Goal: Task Accomplishment & Management: Complete application form

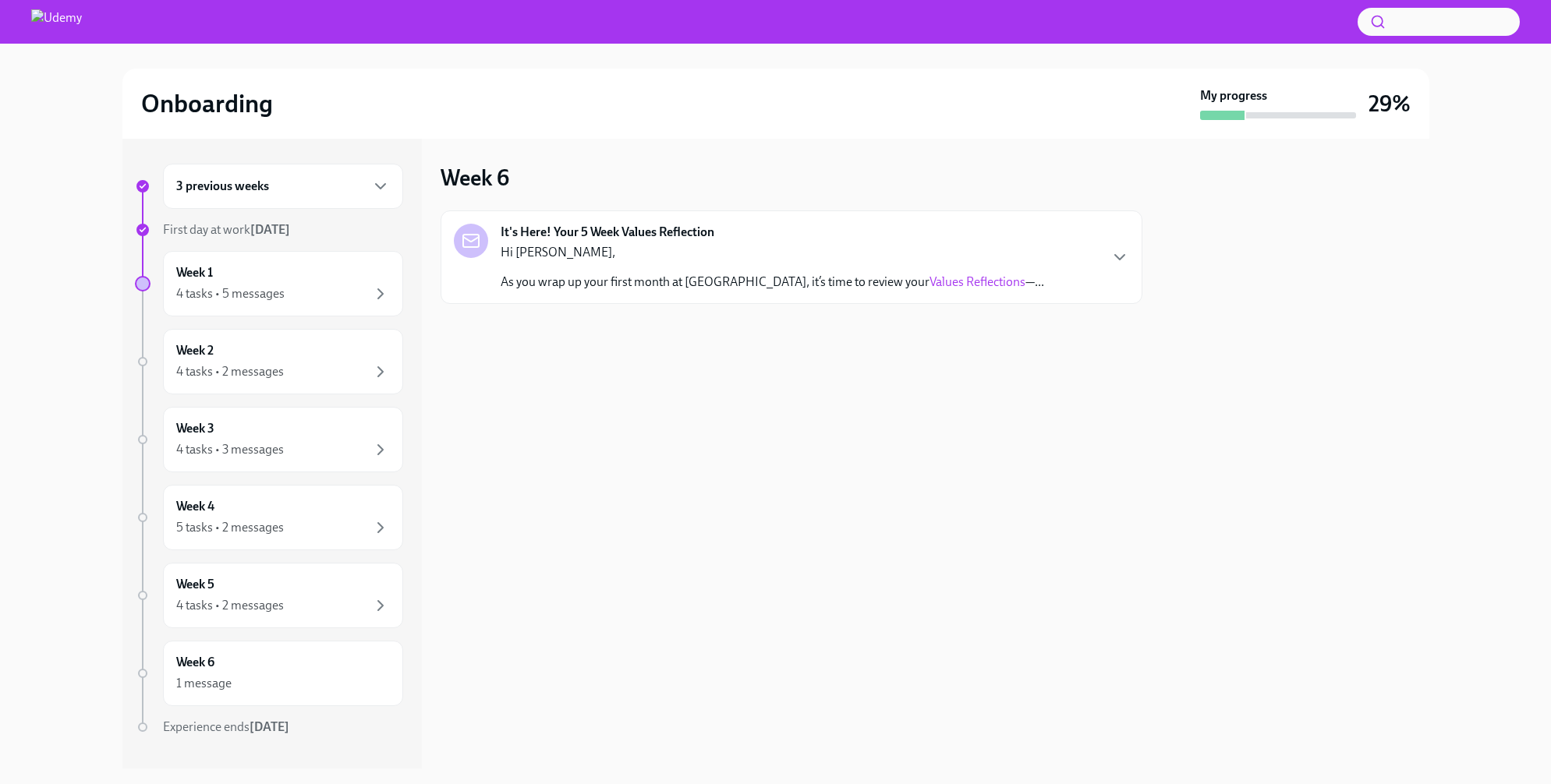
click at [911, 272] on div "Hi [PERSON_NAME], As you wrap up your first month at [GEOGRAPHIC_DATA], it’s ti…" at bounding box center [773, 266] width 544 height 46
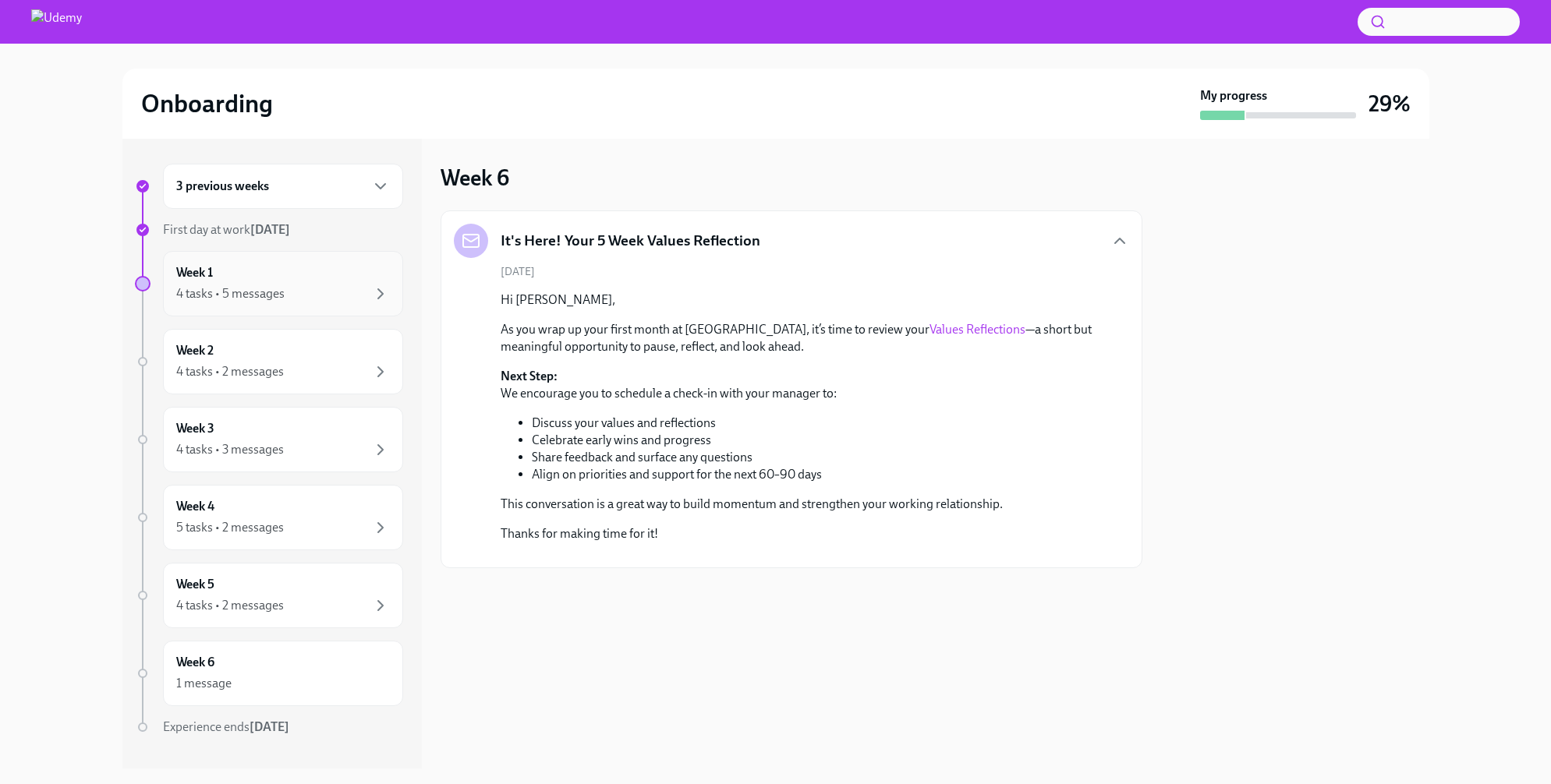
click at [267, 287] on div "4 tasks • 5 messages" at bounding box center [231, 293] width 109 height 17
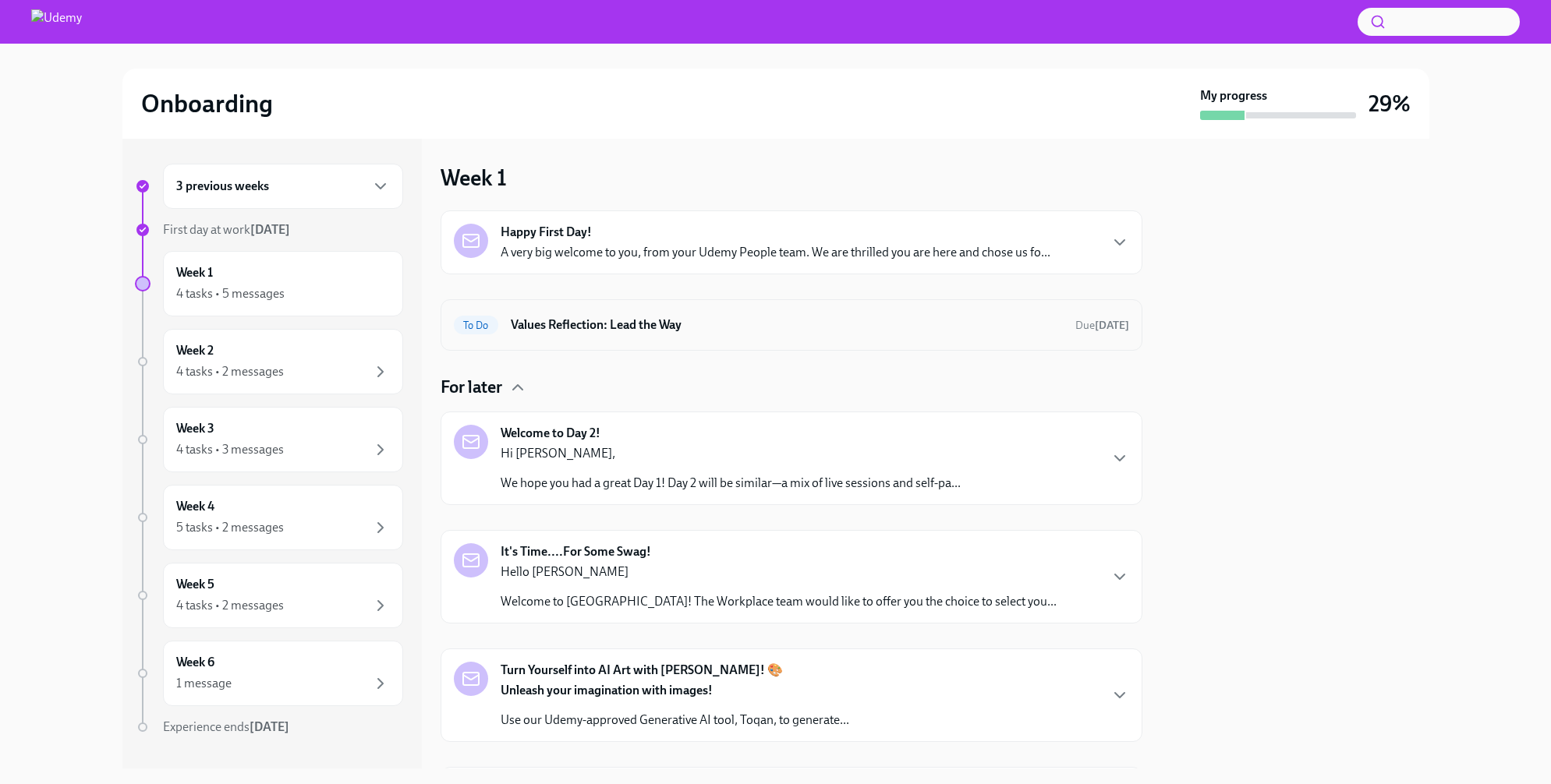
click at [743, 345] on div "To Do Values Reflection: Lead the Way Due [DATE]" at bounding box center [792, 325] width 702 height 51
click at [1100, 332] on span "Due [DATE]" at bounding box center [1102, 325] width 54 height 15
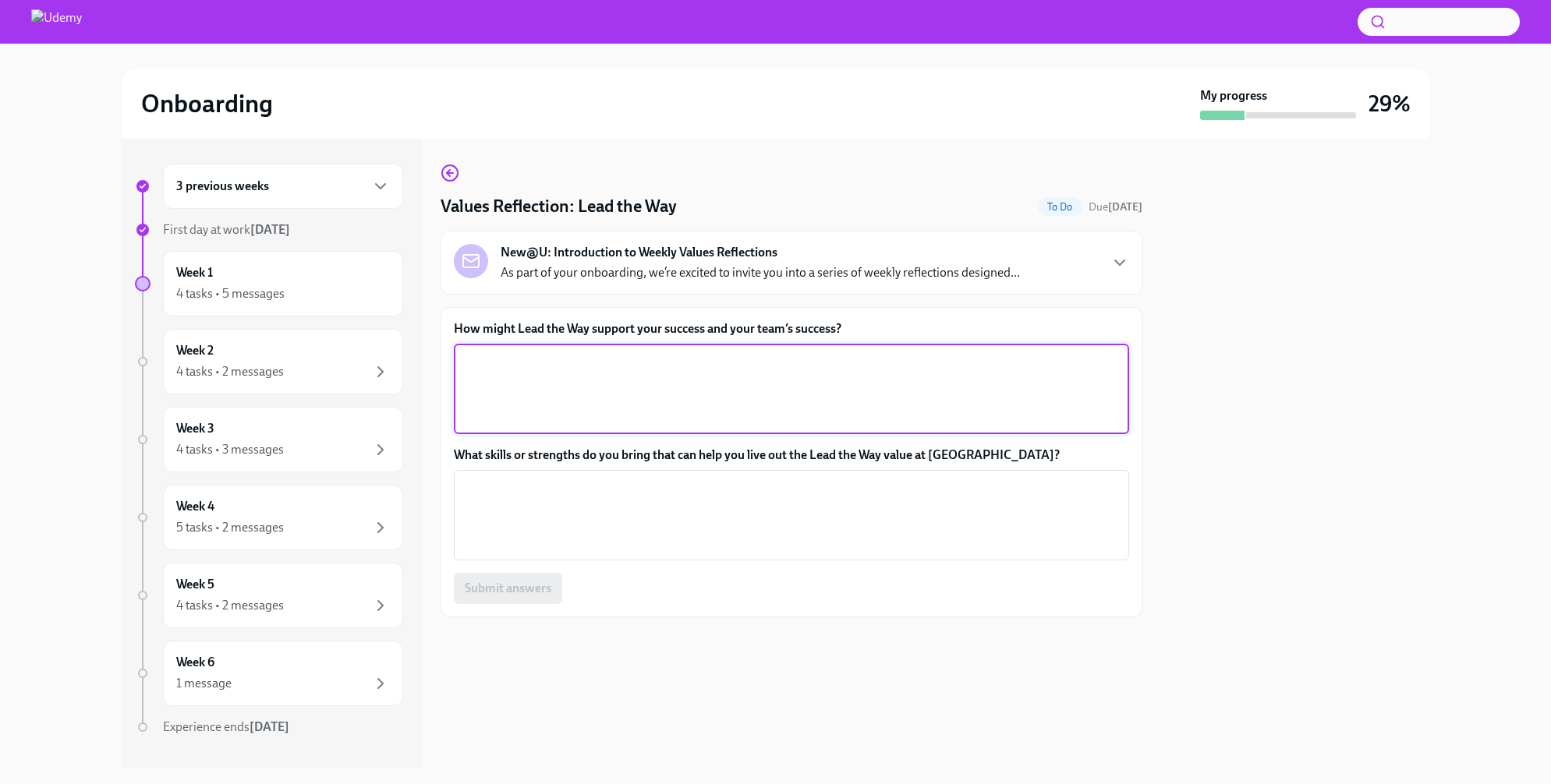
click at [572, 415] on textarea "How might Lead the Way support your success and your team’s success?" at bounding box center [792, 390] width 657 height 75
type textarea "I"
click at [780, 359] on textarea "This value encourages to look with discernment at" at bounding box center [792, 390] width 657 height 75
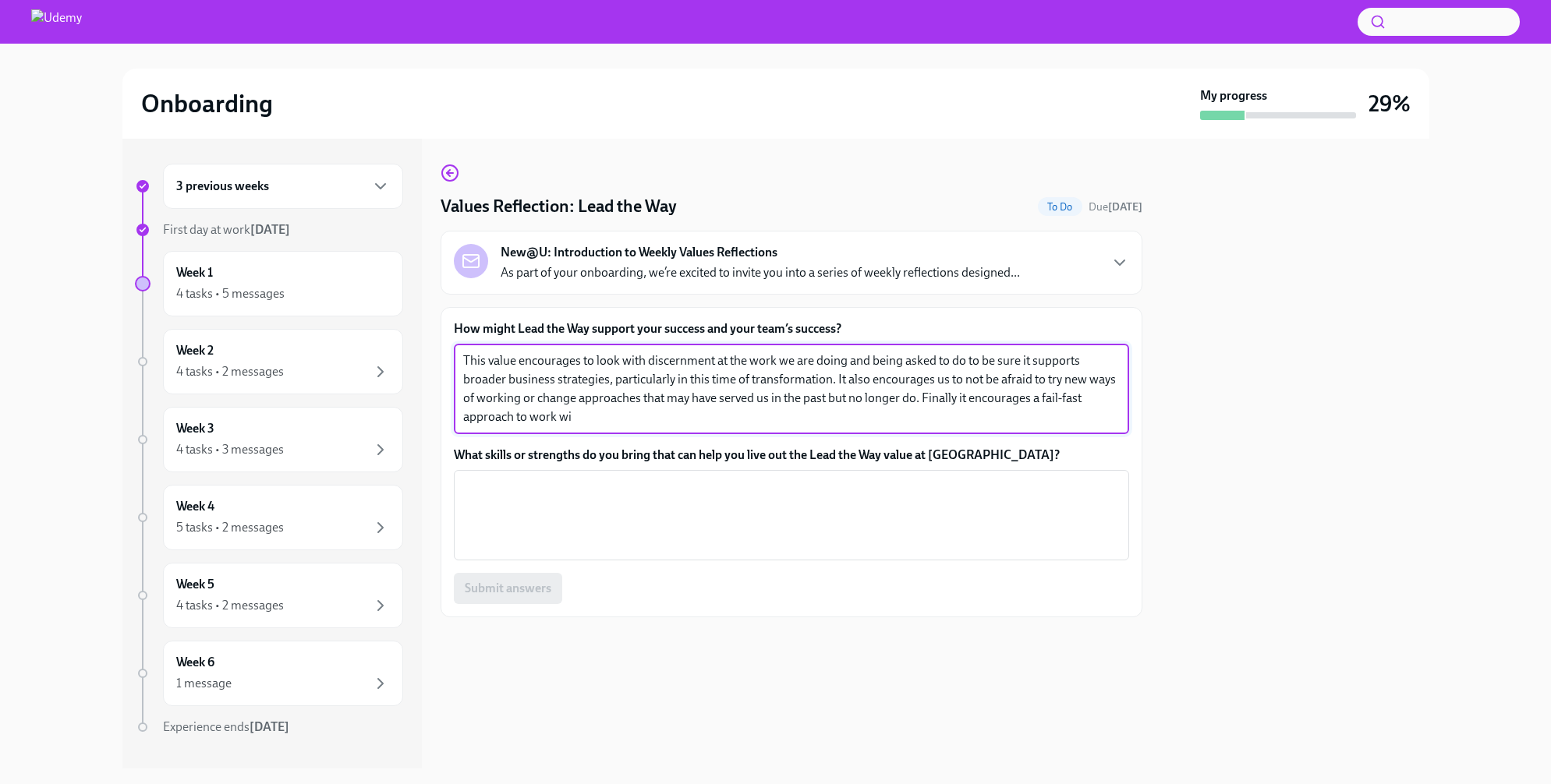
click at [1037, 390] on textarea "This value encourages to look with discernment at the work we are doing and bei…" at bounding box center [792, 390] width 657 height 75
click at [636, 418] on textarea "This value encourages to look with discernment at the work we are doing and bei…" at bounding box center [792, 390] width 657 height 75
type textarea "This value encourages to look with discernment at the work we are doing and bei…"
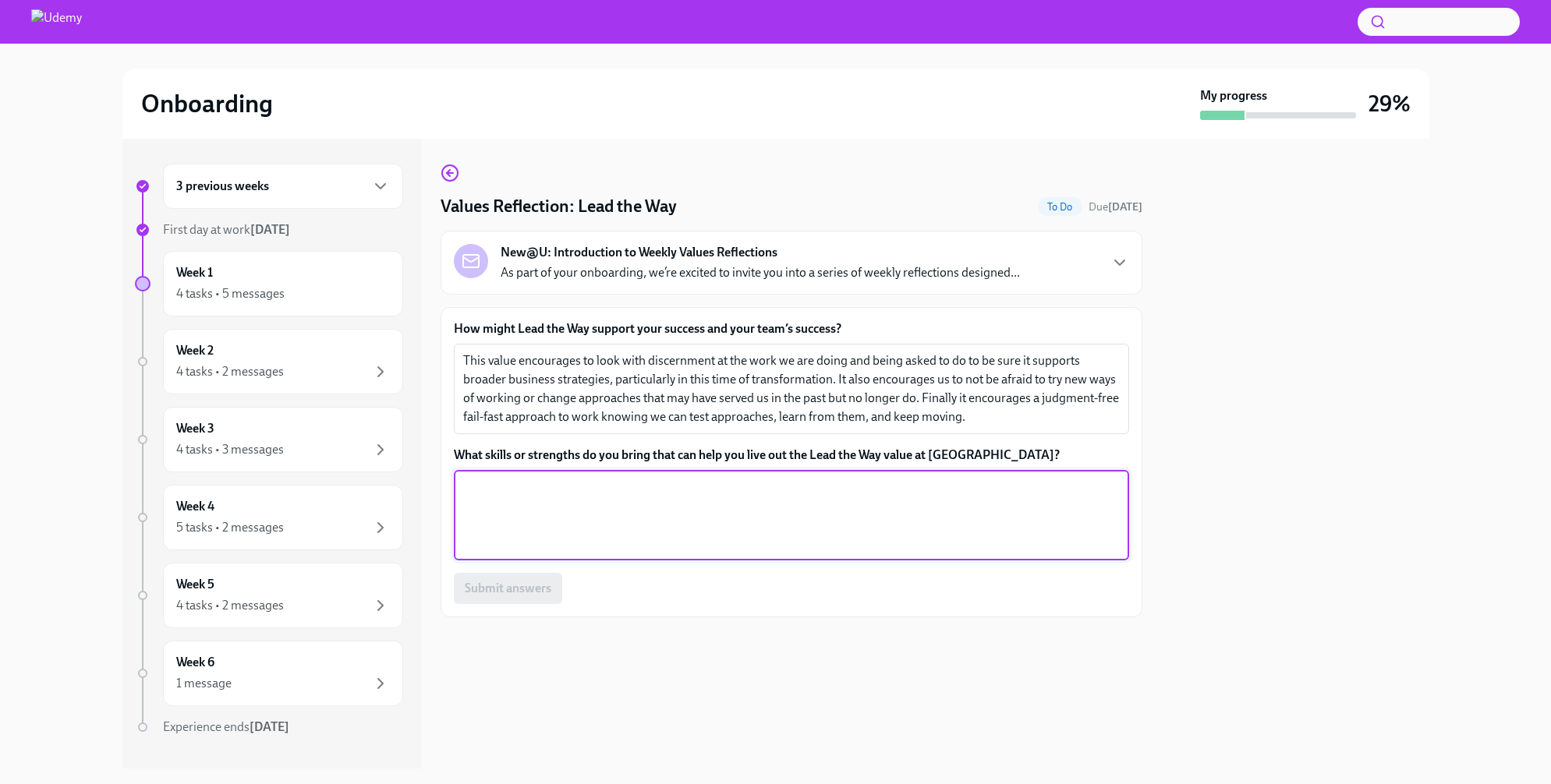
click at [661, 504] on textarea "What skills or strengths do you bring that can help you live out the Lead the W…" at bounding box center [792, 516] width 657 height 75
click at [570, 485] on textarea "I have lead transforations on mnay" at bounding box center [792, 516] width 657 height 75
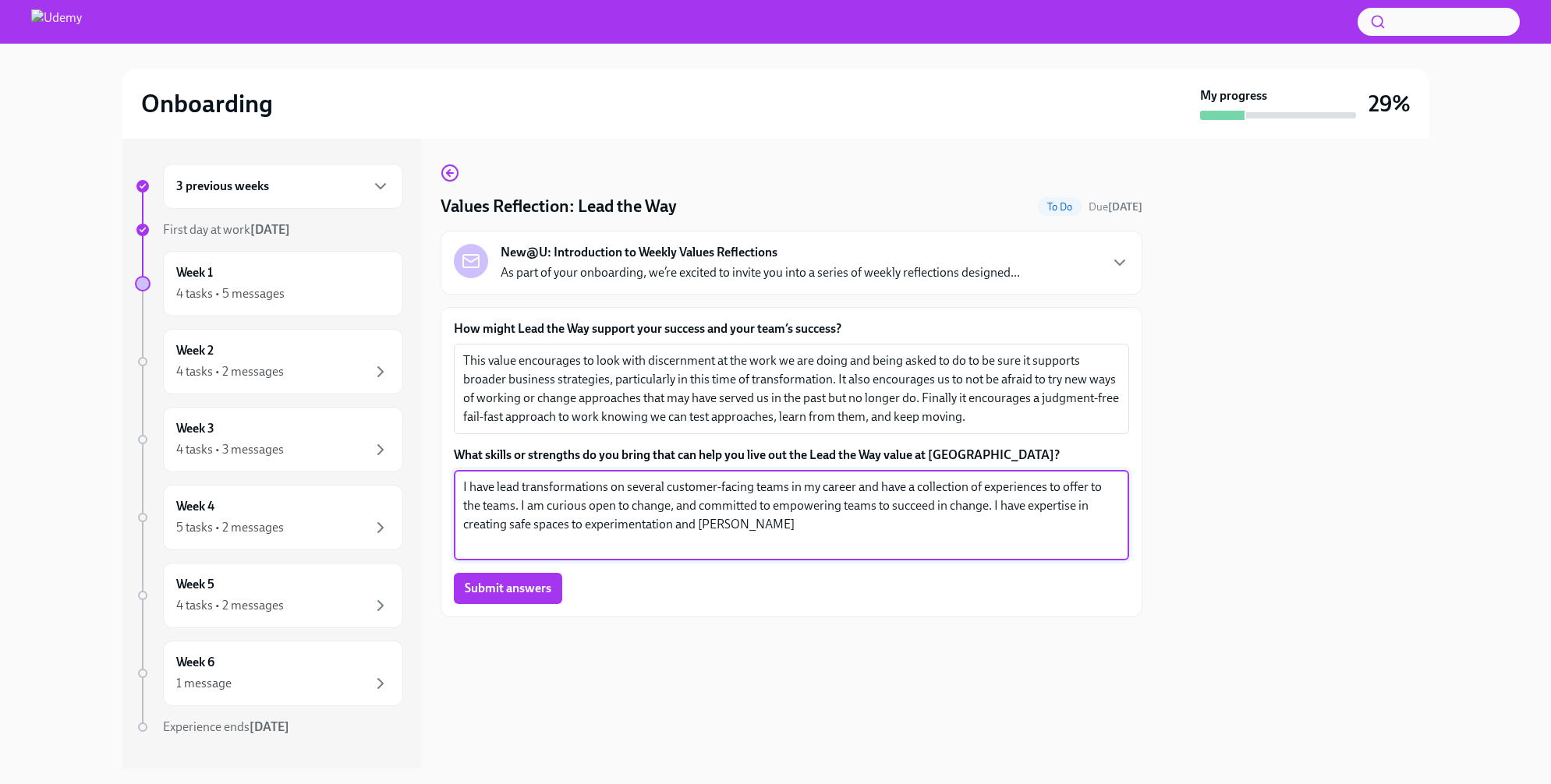
click at [739, 516] on textarea "I have lead transformations on several customer-facing teams in my career and h…" at bounding box center [792, 516] width 657 height 75
click at [738, 518] on textarea "I have lead transformations on several customer-facing teams in my career and h…" at bounding box center [792, 516] width 657 height 75
type textarea "I have lead transformations on several customer-facing teams in my career and h…"
click at [498, 588] on span "Submit answers" at bounding box center [508, 589] width 87 height 16
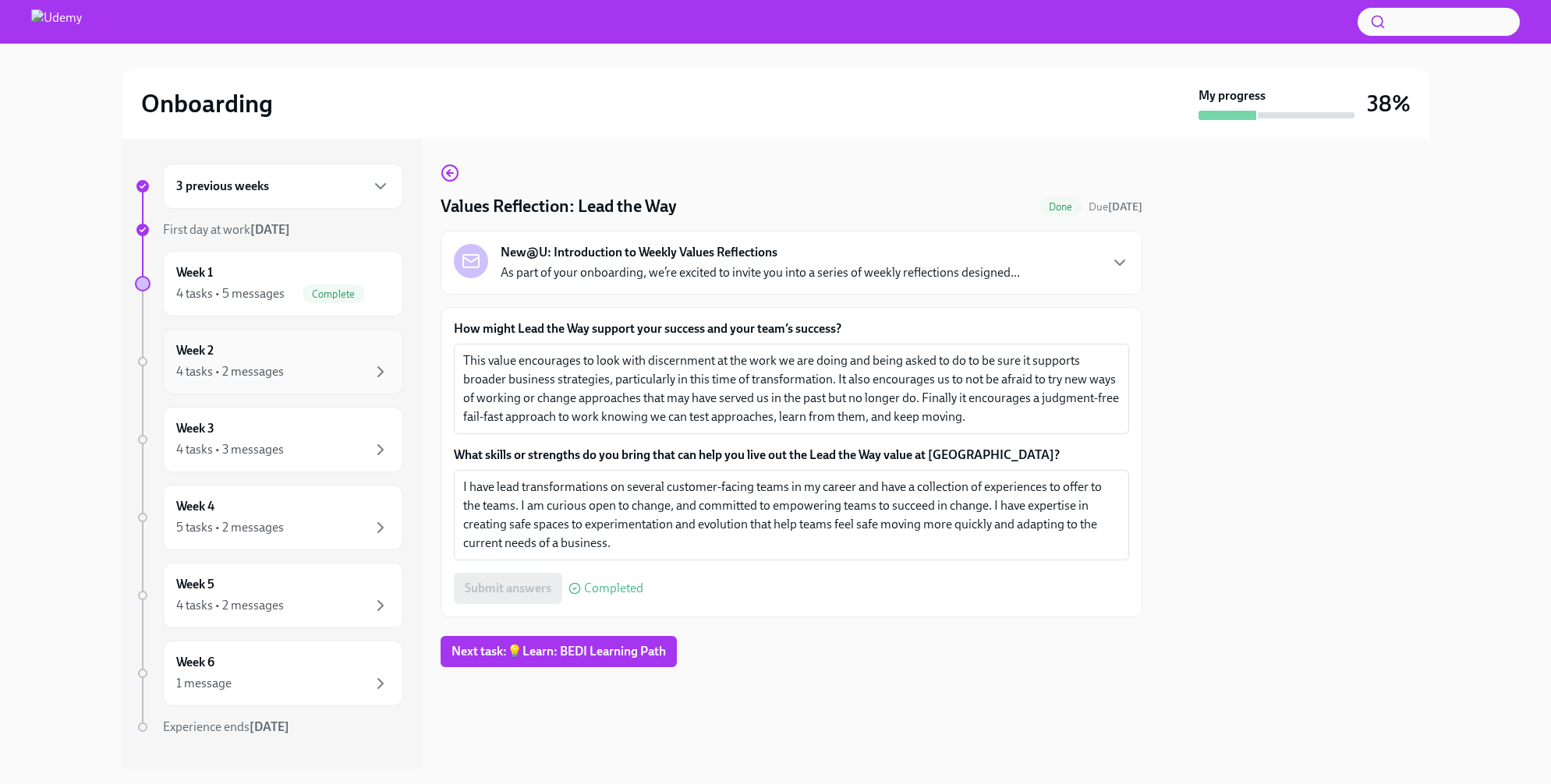
click at [233, 367] on div "4 tasks • 2 messages" at bounding box center [230, 371] width 108 height 17
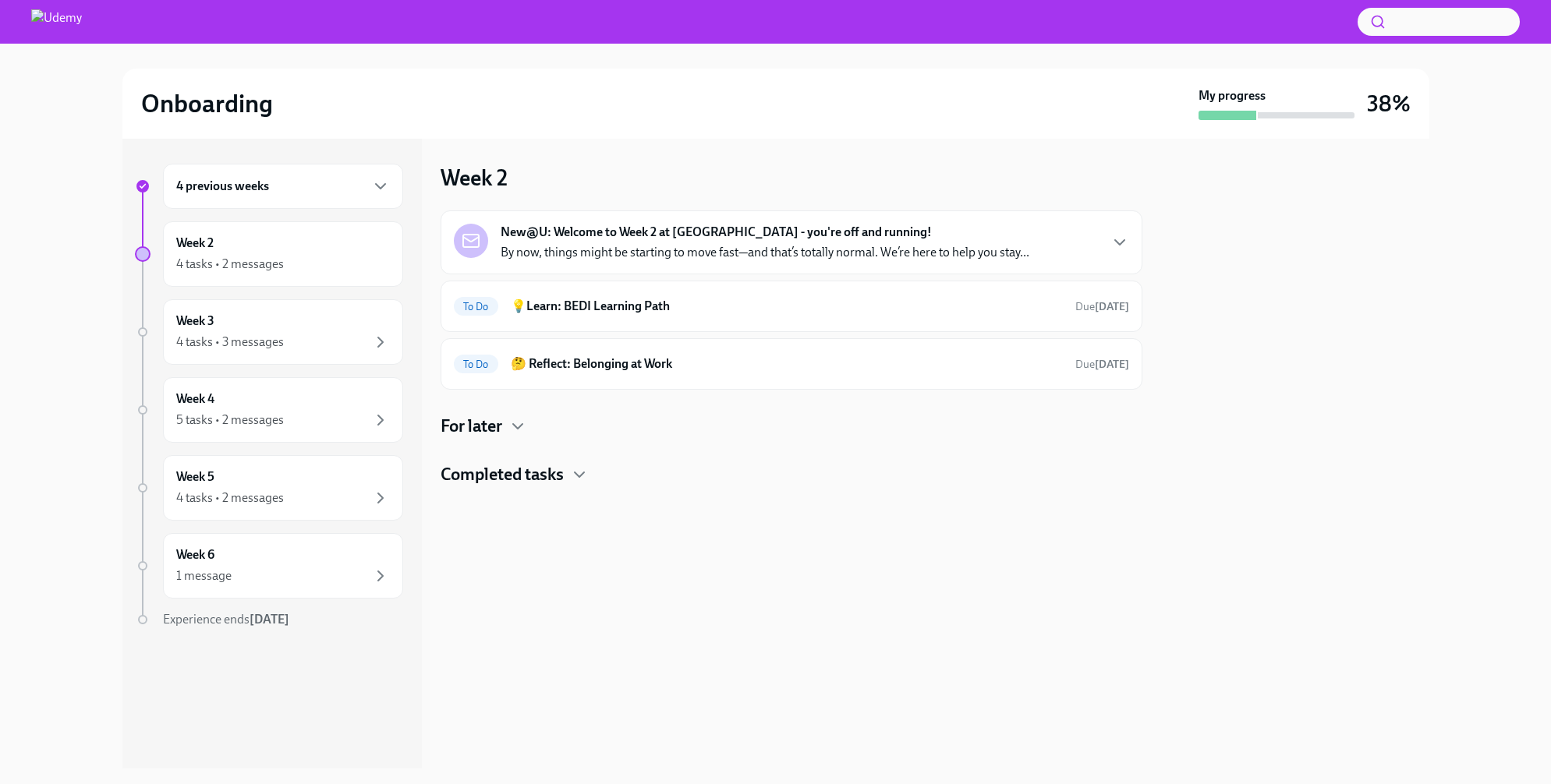
click at [386, 199] on div "4 previous weeks" at bounding box center [282, 186] width 240 height 45
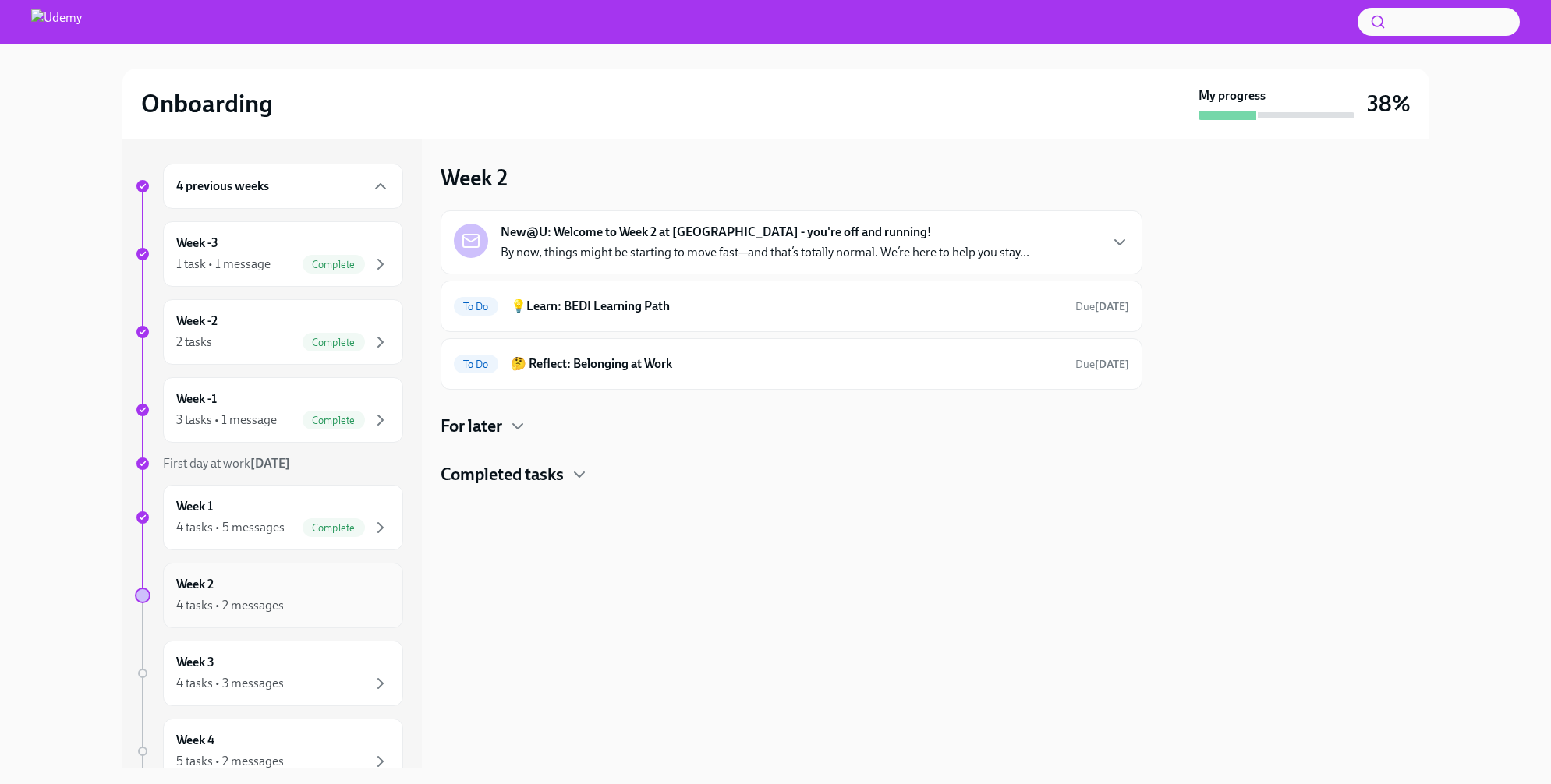
click at [268, 592] on div "Week 2 4 tasks • 2 messages" at bounding box center [283, 596] width 214 height 39
click at [518, 423] on icon "button" at bounding box center [517, 426] width 19 height 19
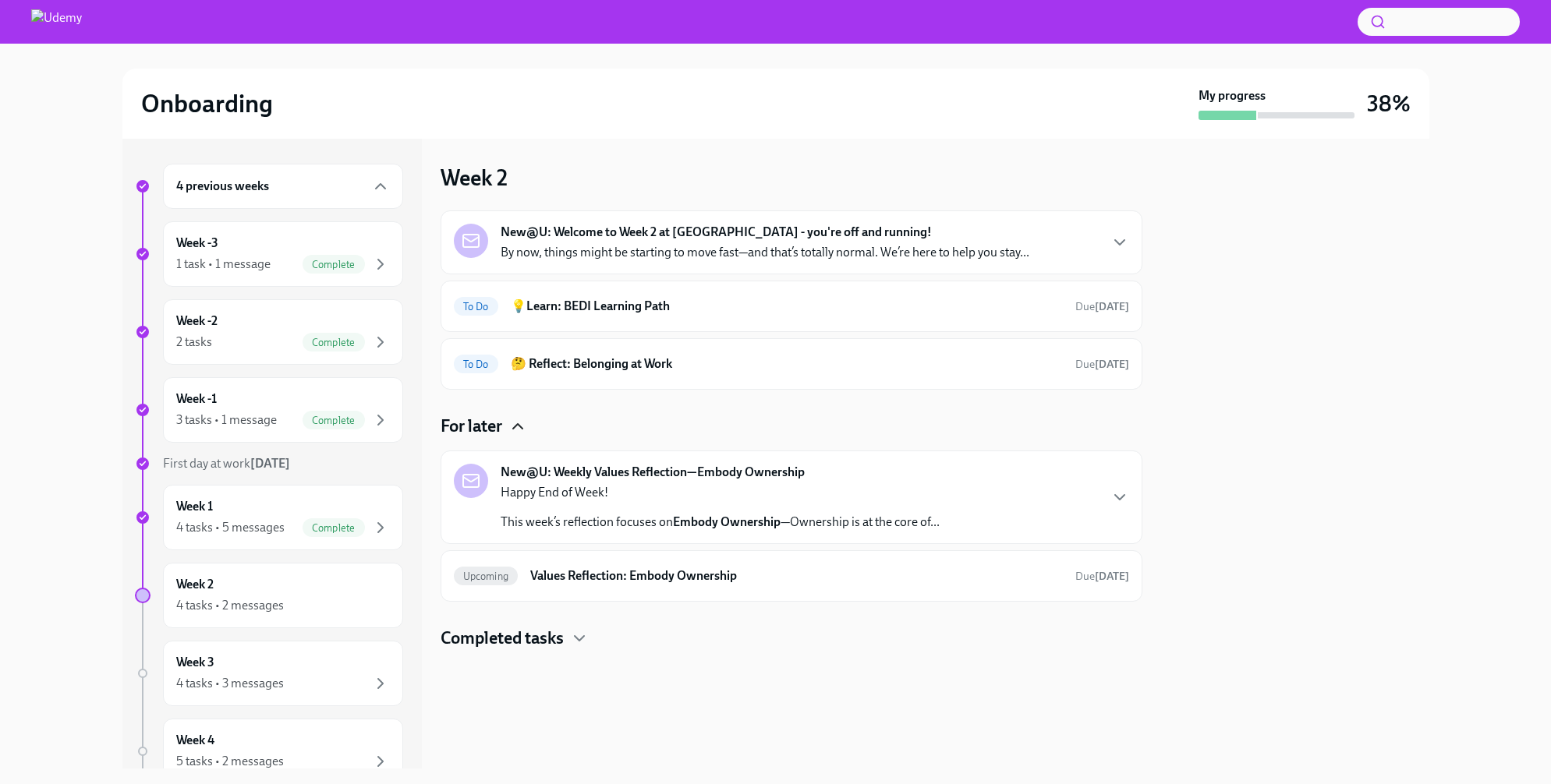
click at [518, 424] on icon "button" at bounding box center [517, 426] width 9 height 5
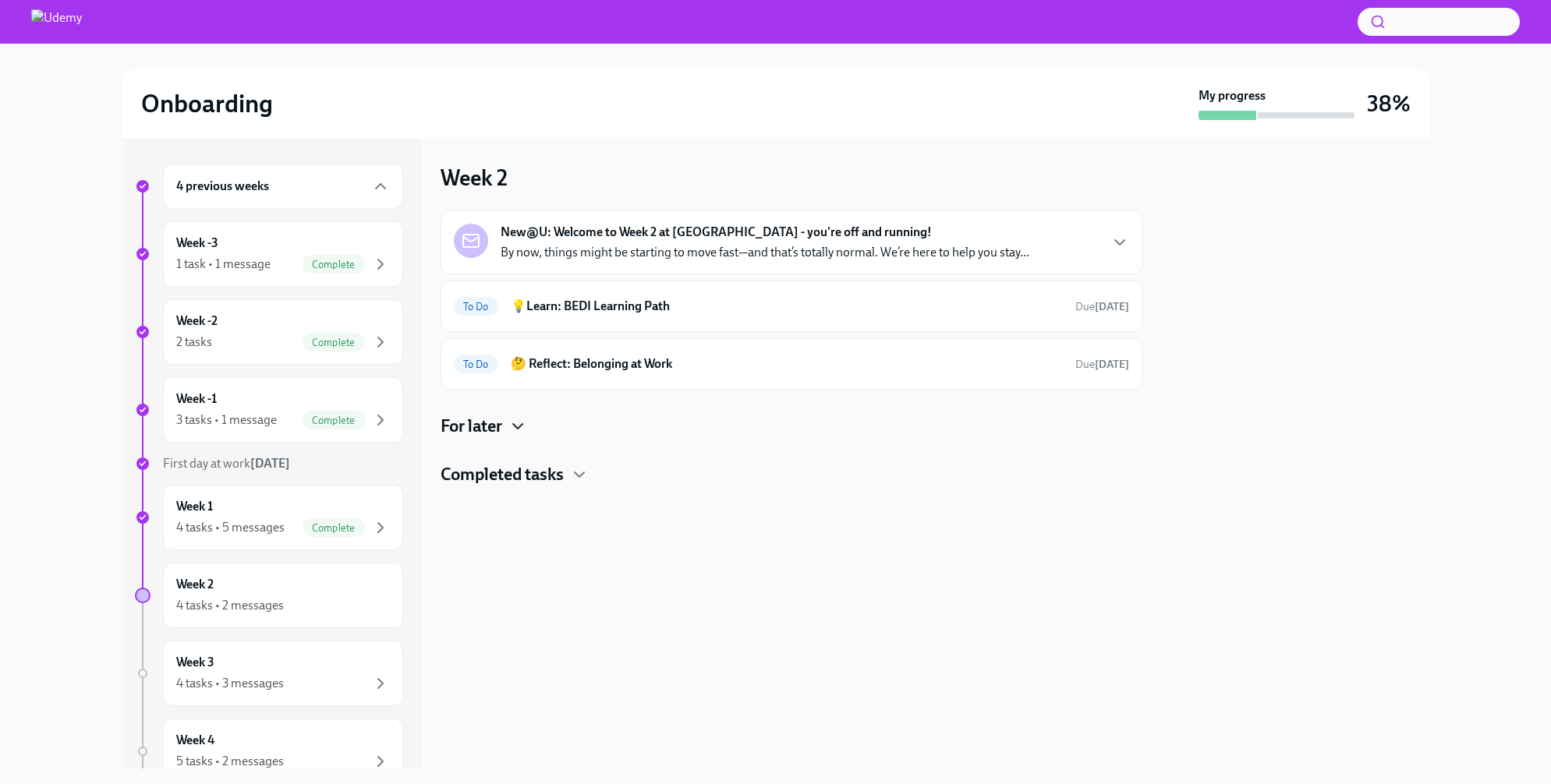
click at [558, 471] on h4 "Completed tasks" at bounding box center [502, 475] width 123 height 24
click at [584, 466] on icon "button" at bounding box center [579, 474] width 19 height 19
